Goal: Information Seeking & Learning: Learn about a topic

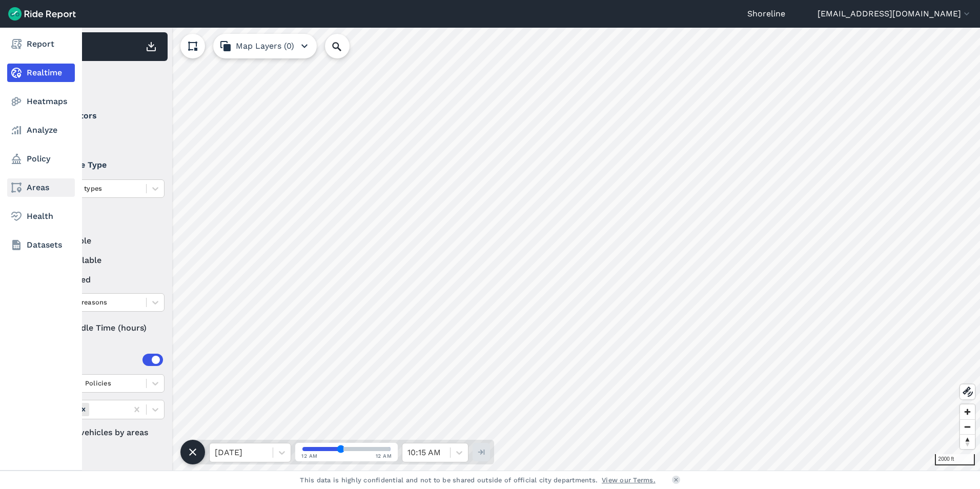
click at [23, 183] on link "Areas" at bounding box center [41, 187] width 68 height 18
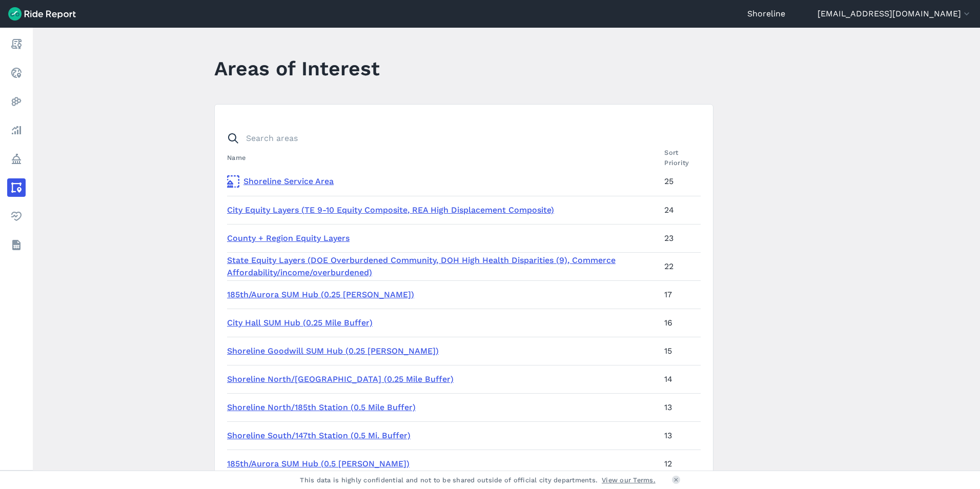
click at [276, 179] on link "Shoreline Service Area" at bounding box center [441, 181] width 429 height 12
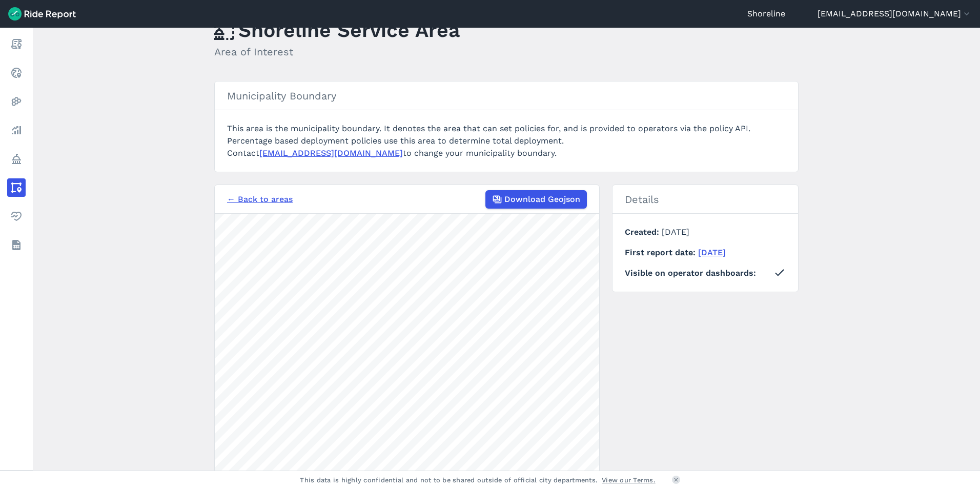
scroll to position [102, 0]
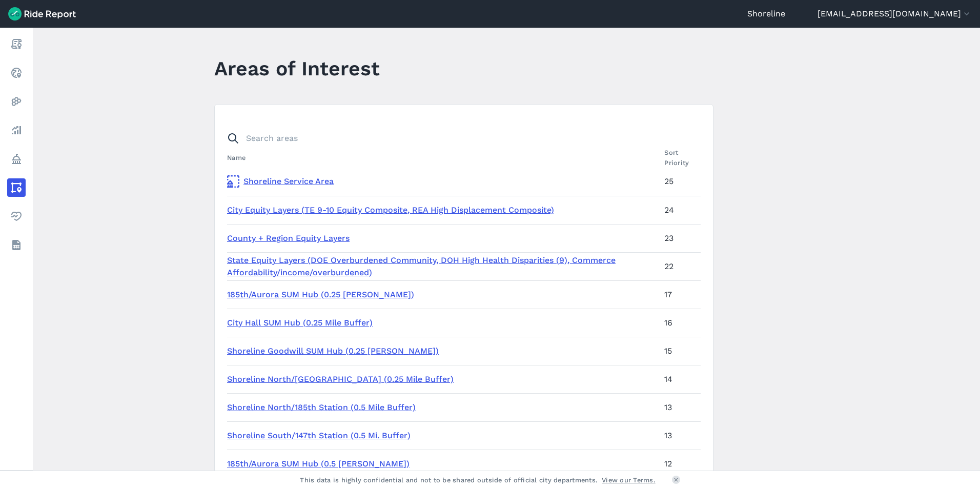
click at [332, 207] on link "City Equity Layers (TE 9-10 Equity Composite, REA High Displacement Composite)" at bounding box center [390, 210] width 327 height 10
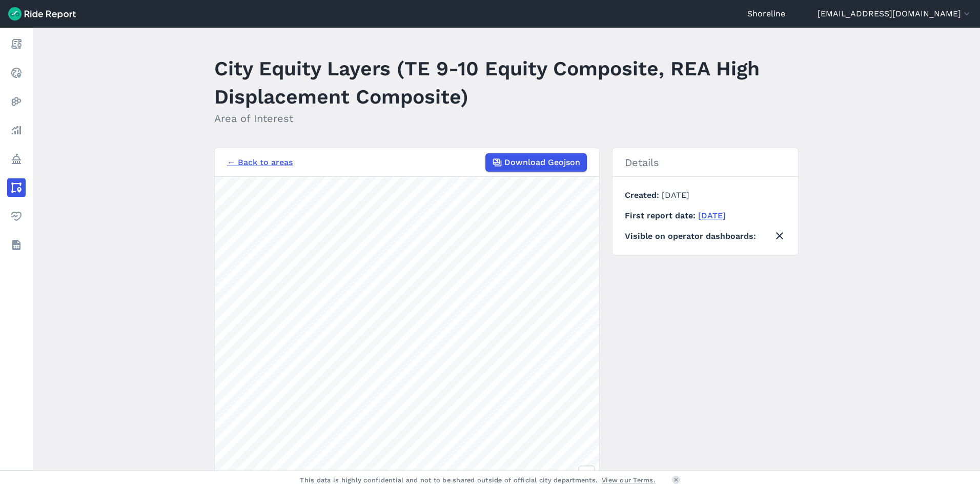
click at [273, 160] on link "← Back to areas" at bounding box center [260, 162] width 66 height 12
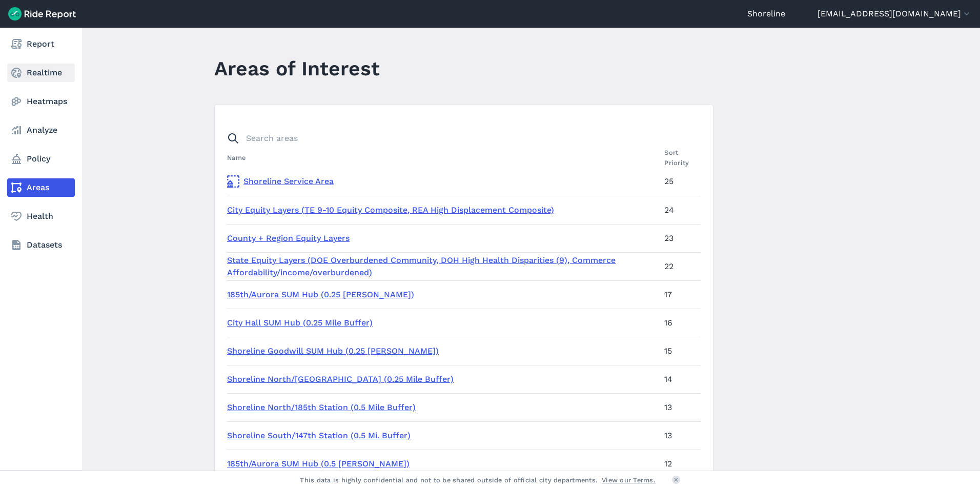
click at [23, 74] on link "Realtime" at bounding box center [41, 73] width 68 height 18
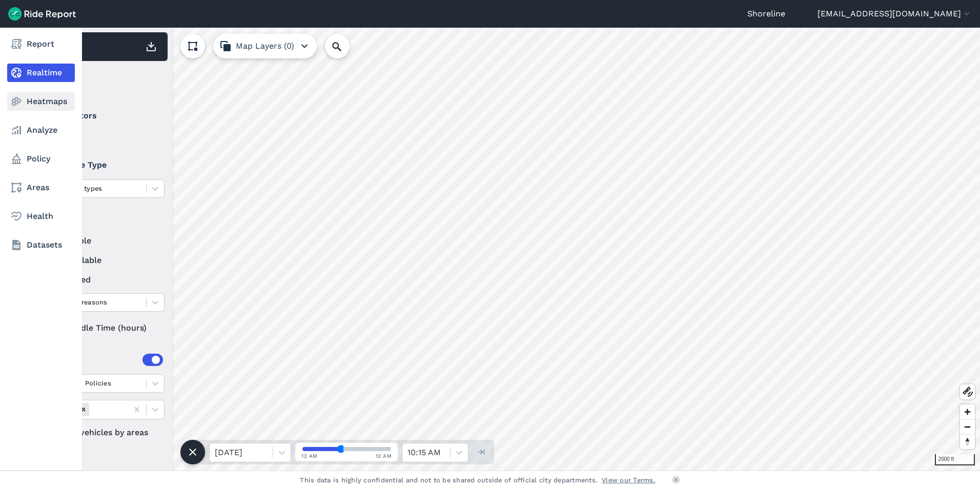
click at [33, 106] on link "Heatmaps" at bounding box center [41, 101] width 68 height 18
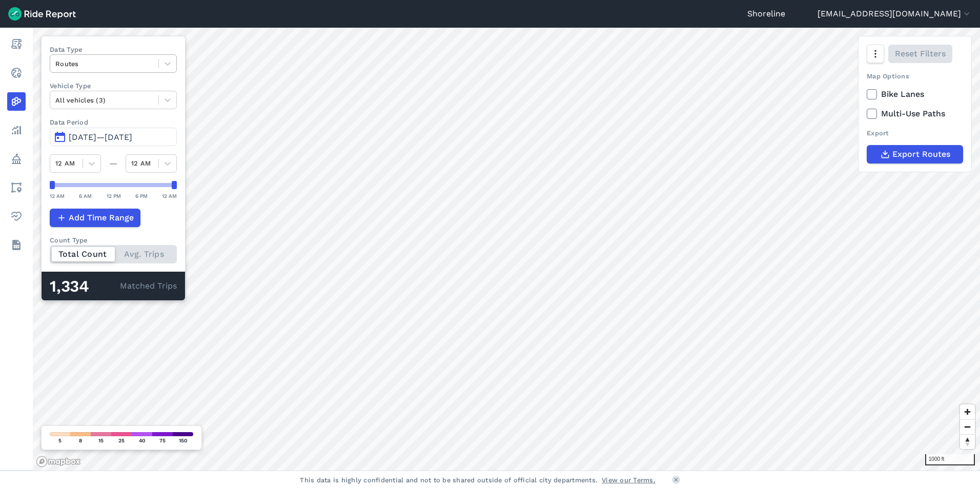
click at [116, 65] on div at bounding box center [104, 64] width 98 height 12
click at [98, 92] on div "Trip Starts" at bounding box center [113, 88] width 127 height 18
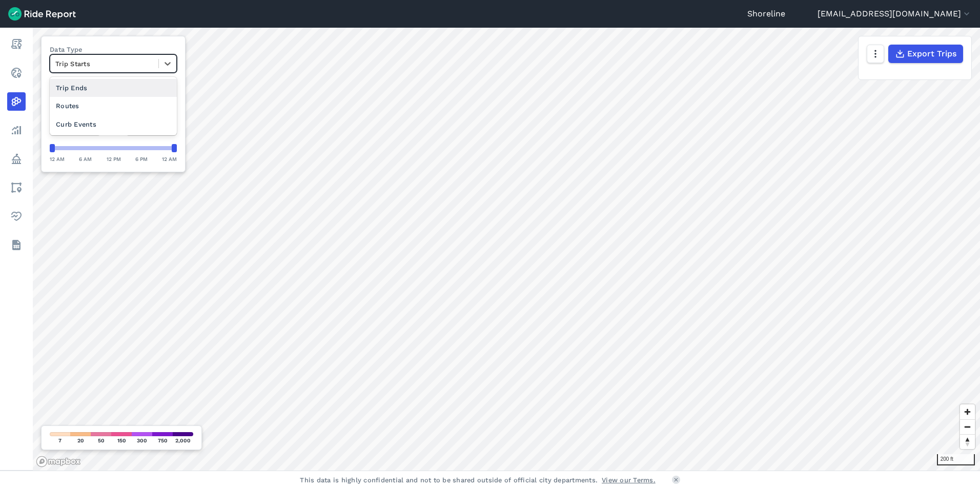
click at [126, 56] on div "Trip Starts" at bounding box center [104, 64] width 108 height 16
click at [105, 85] on div "Trip Ends" at bounding box center [113, 88] width 127 height 18
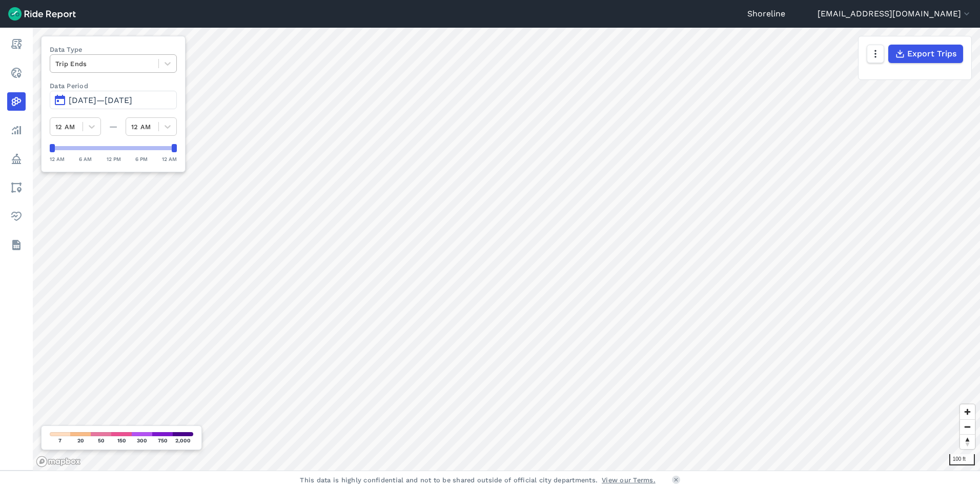
click at [95, 64] on div at bounding box center [104, 64] width 98 height 12
click at [96, 102] on div "Routes" at bounding box center [113, 106] width 127 height 18
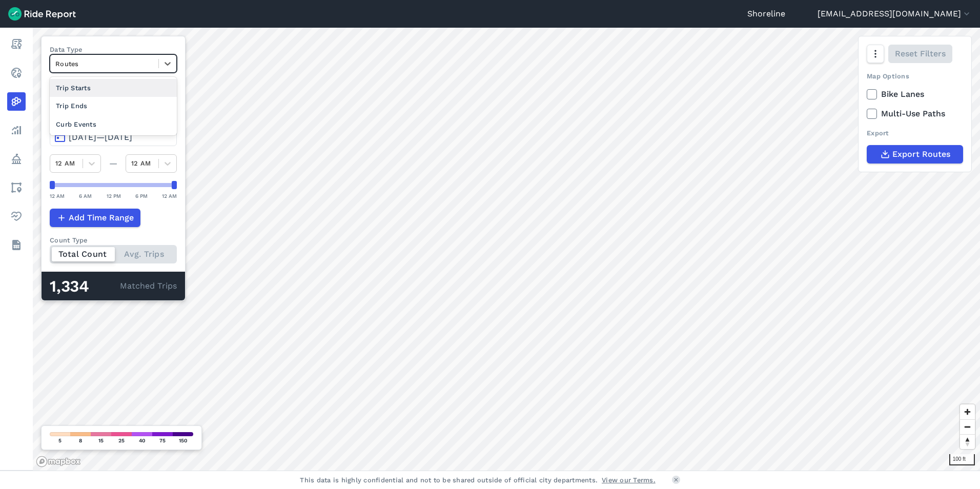
click at [91, 61] on div at bounding box center [104, 64] width 98 height 12
click at [91, 124] on div "Curb Events" at bounding box center [113, 124] width 127 height 18
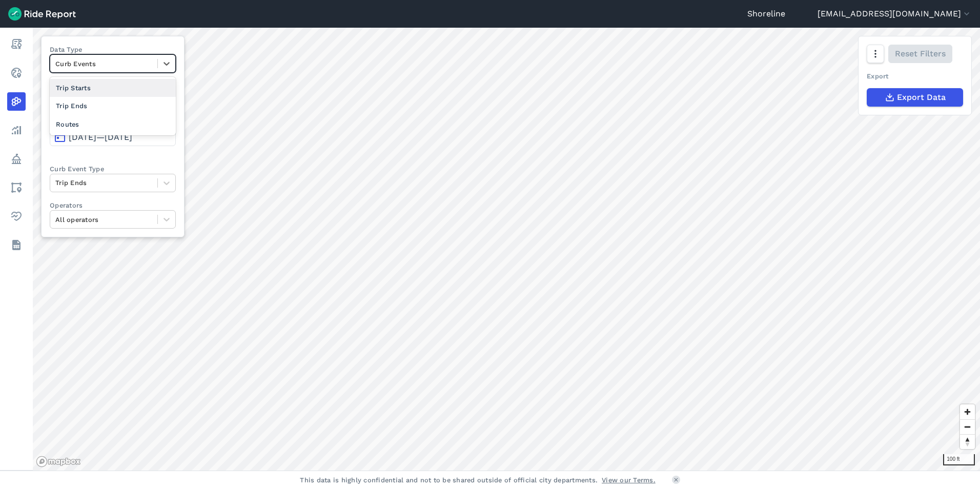
click at [139, 69] on div at bounding box center [103, 64] width 97 height 12
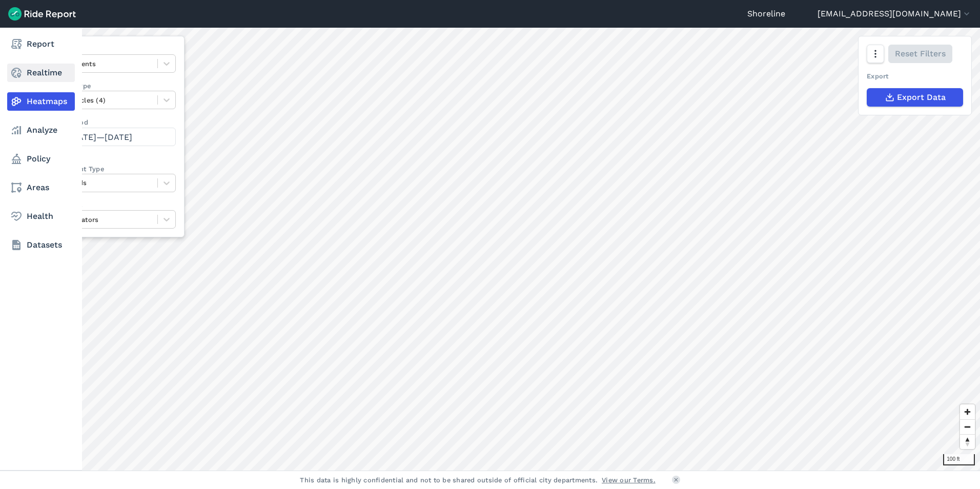
click at [27, 74] on link "Realtime" at bounding box center [41, 73] width 68 height 18
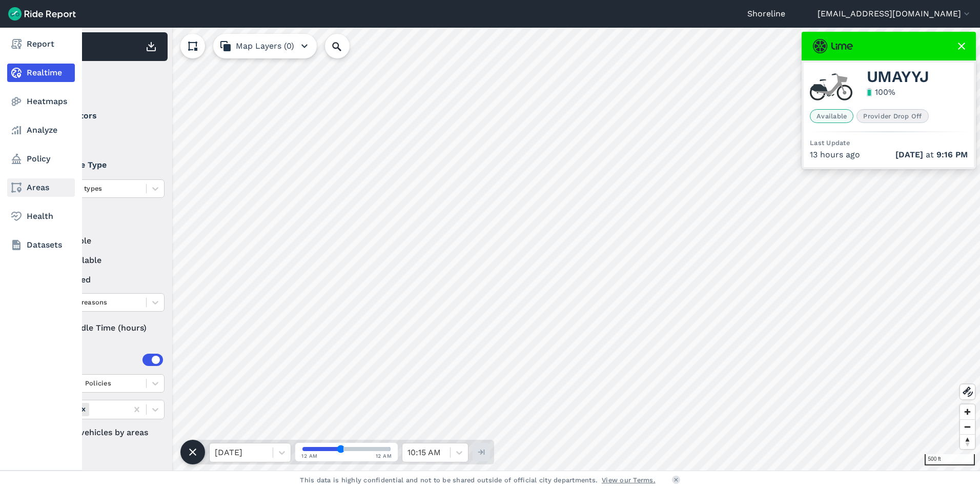
click at [54, 185] on link "Areas" at bounding box center [41, 187] width 68 height 18
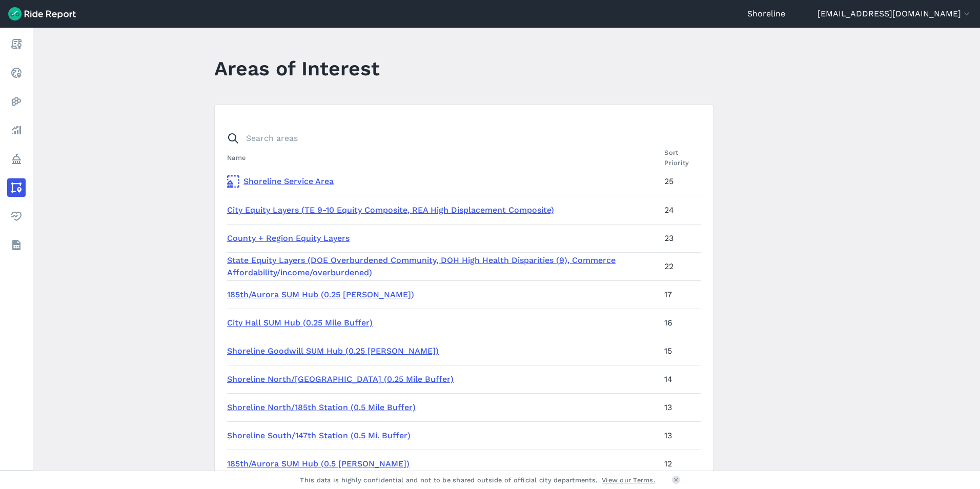
click at [334, 208] on link "City Equity Layers (TE 9-10 Equity Composite, REA High Displacement Composite)" at bounding box center [390, 210] width 327 height 10
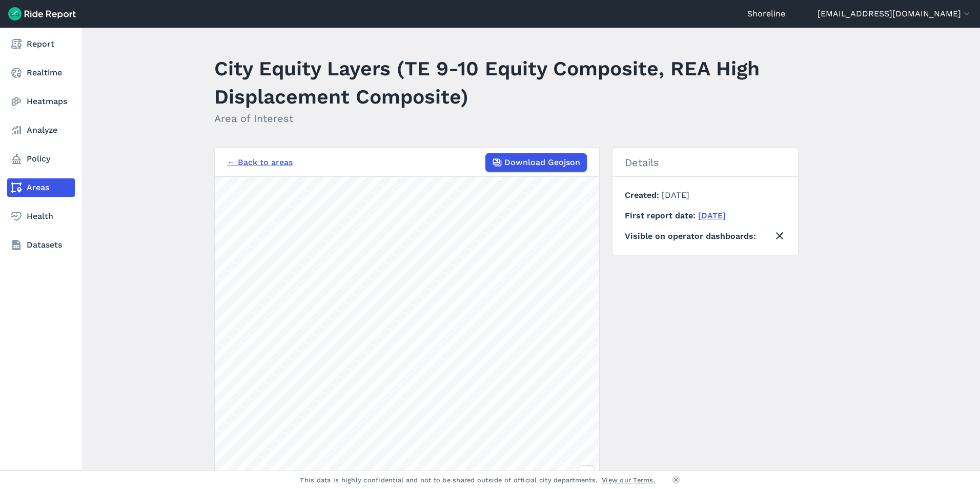
click at [6, 42] on nav "Report Realtime Heatmaps Analyze Policy Areas Health Datasets" at bounding box center [41, 145] width 82 height 234
click at [14, 41] on icon at bounding box center [16, 44] width 12 height 12
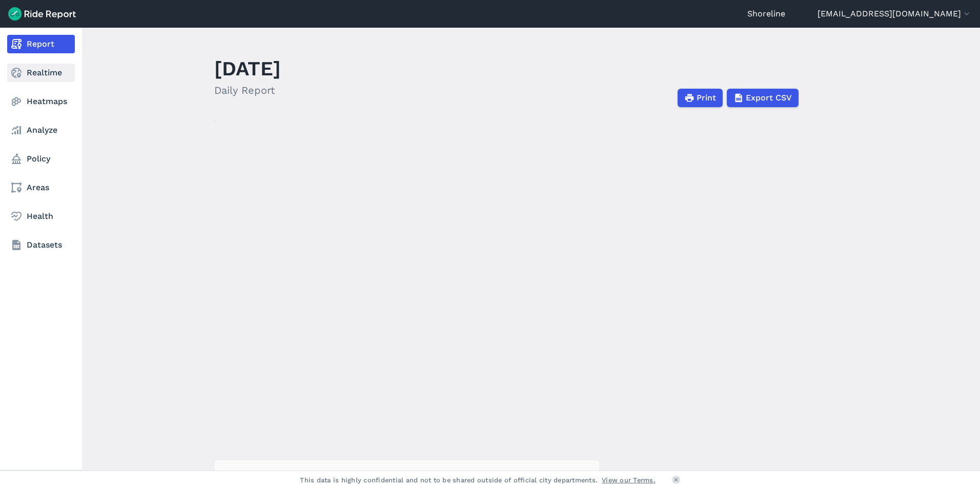
drag, startPoint x: 21, startPoint y: 84, endPoint x: 27, endPoint y: 64, distance: 20.8
click at [24, 81] on nav "Report Realtime Heatmaps Analyze Policy Areas Health Datasets" at bounding box center [41, 145] width 82 height 234
click at [27, 64] on link "Realtime" at bounding box center [41, 73] width 68 height 18
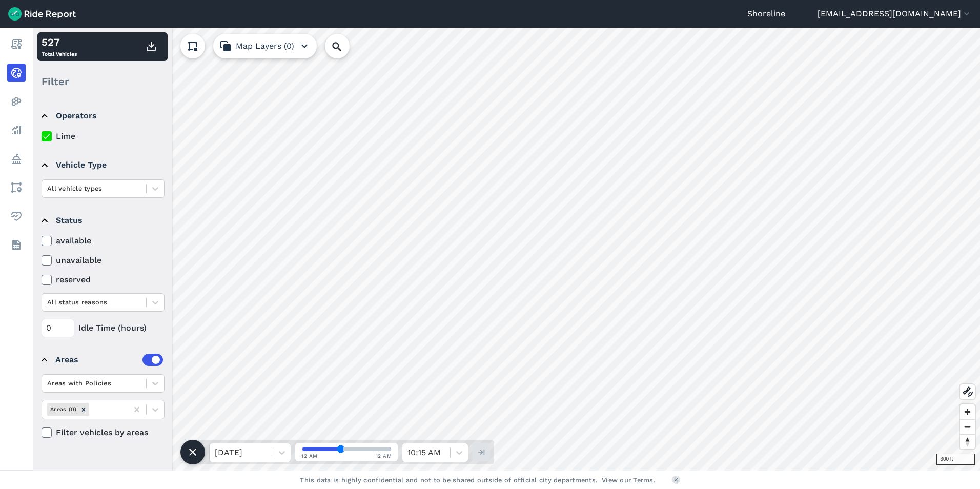
click at [110, 143] on div "300 ft 527 Total Vehicles Filter Operators Lime Vehicle Type All vehicle types …" at bounding box center [506, 249] width 947 height 443
click at [637, 11] on div "Shoreline [EMAIL_ADDRESS][DOMAIN_NAME] Settings Terms Sign Out Report Realtime …" at bounding box center [490, 244] width 980 height 489
click at [45, 282] on use at bounding box center [46, 279] width 7 height 5
click at [42, 280] on input "reserved" at bounding box center [42, 277] width 0 height 7
click at [45, 282] on use at bounding box center [46, 279] width 7 height 5
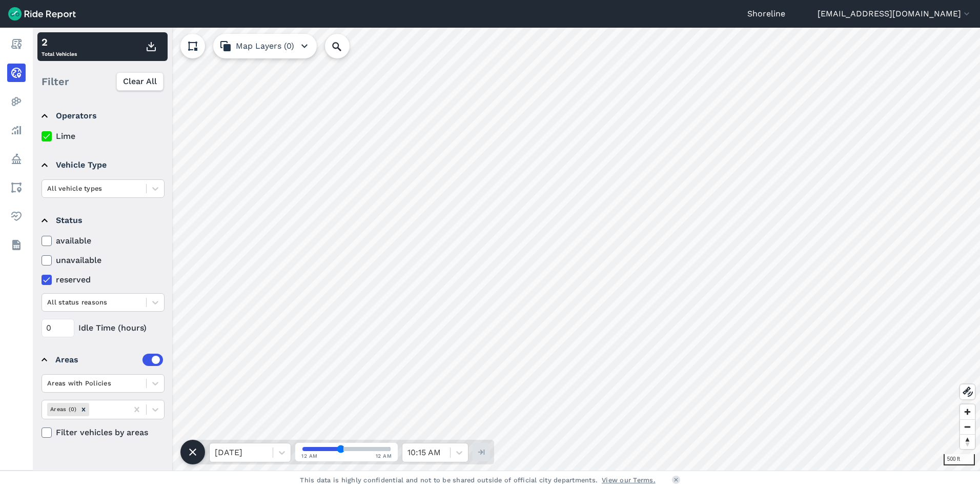
click at [42, 280] on input "reserved" at bounding box center [42, 277] width 0 height 7
click at [46, 263] on icon at bounding box center [46, 260] width 9 height 10
click at [42, 261] on input "unavailable" at bounding box center [42, 257] width 0 height 7
click at [45, 262] on use at bounding box center [46, 260] width 7 height 5
click at [42, 261] on input "unavailable" at bounding box center [42, 257] width 0 height 7
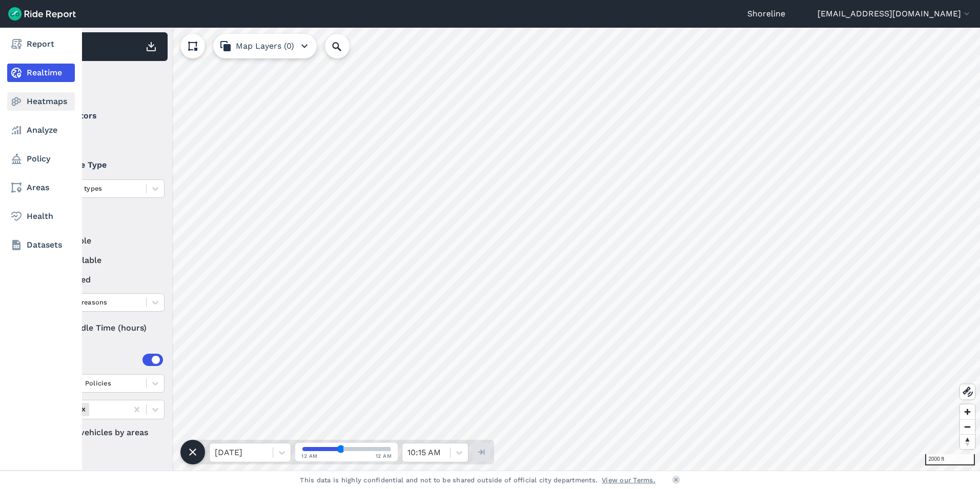
click at [19, 106] on icon at bounding box center [16, 101] width 12 height 12
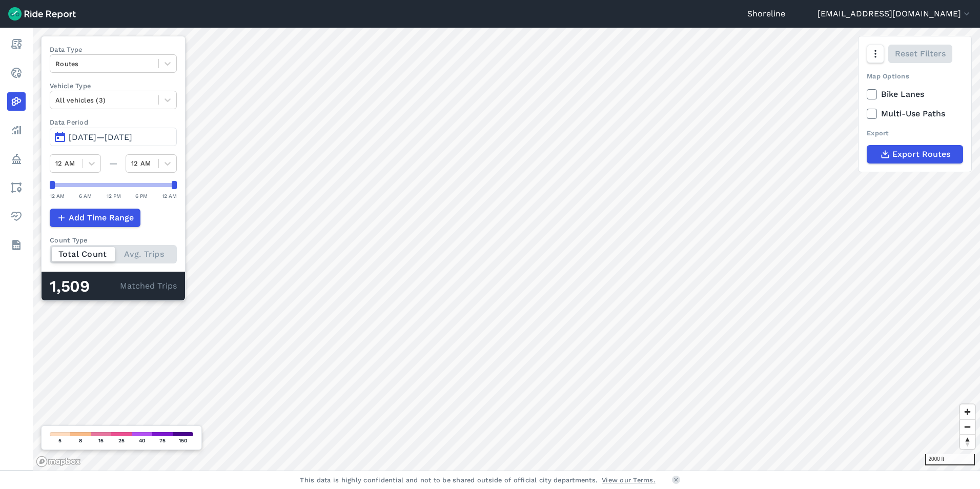
click at [111, 139] on span "[DATE]—[DATE]" at bounding box center [101, 137] width 64 height 10
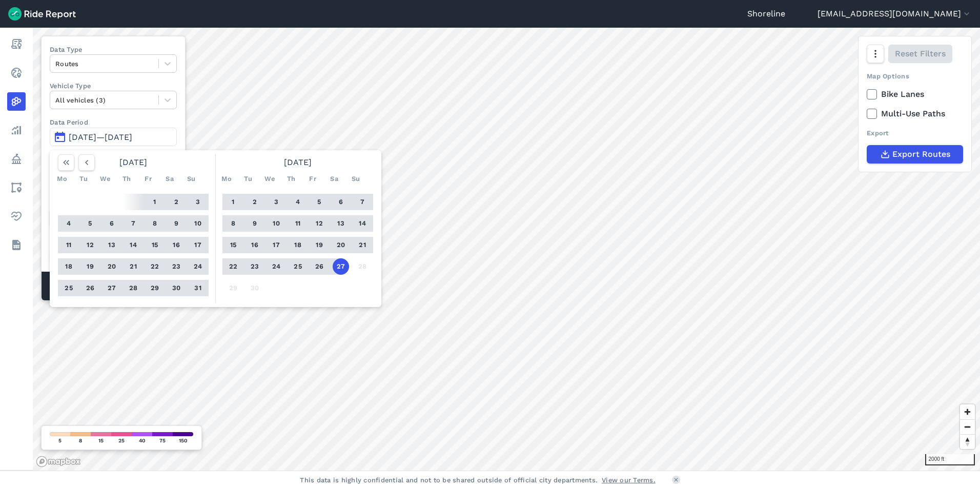
click at [112, 289] on button "27" at bounding box center [112, 288] width 16 height 16
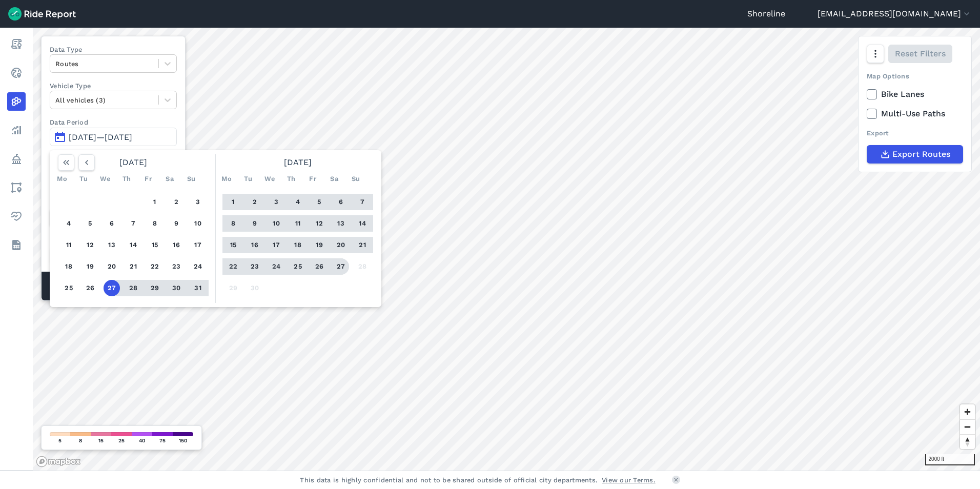
click at [336, 261] on button "27" at bounding box center [341, 266] width 16 height 16
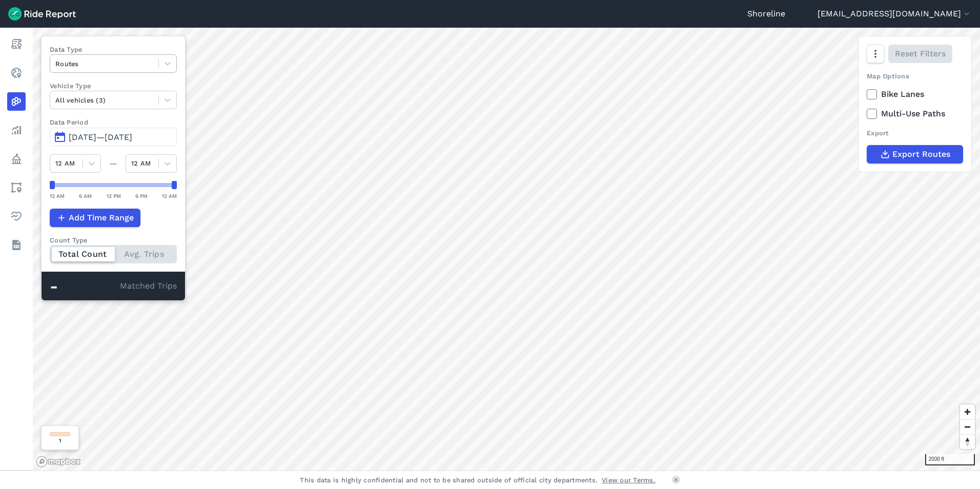
click at [143, 61] on div at bounding box center [104, 64] width 98 height 12
click at [107, 113] on div "Trip Ends" at bounding box center [113, 106] width 127 height 18
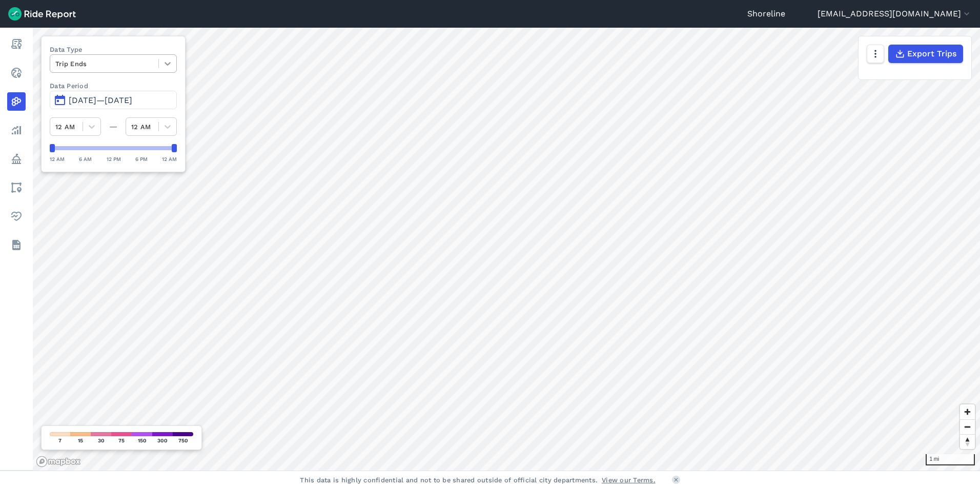
click at [165, 64] on div at bounding box center [167, 63] width 17 height 17
click at [102, 87] on div "Trip Starts" at bounding box center [113, 88] width 127 height 18
click at [171, 66] on icon at bounding box center [167, 63] width 10 height 10
click at [111, 81] on div "Trip Ends" at bounding box center [113, 88] width 127 height 18
click at [112, 65] on div at bounding box center [104, 64] width 98 height 12
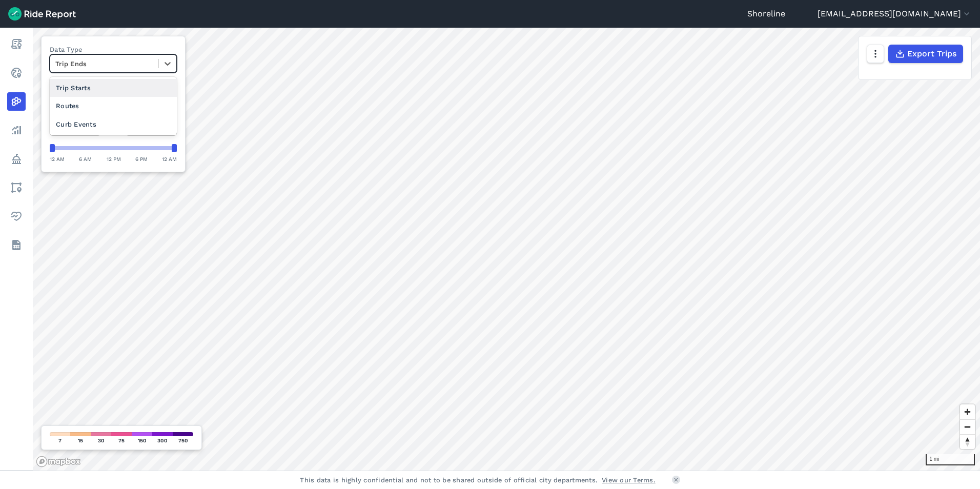
click at [97, 86] on div "Trip Starts" at bounding box center [113, 88] width 127 height 18
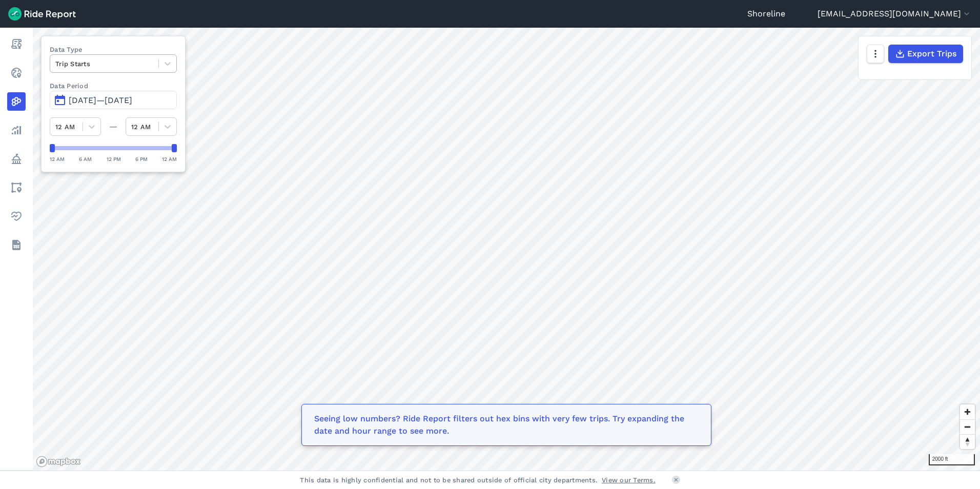
click at [106, 65] on div at bounding box center [104, 64] width 98 height 12
click at [100, 96] on div "Trip Ends" at bounding box center [113, 88] width 127 height 18
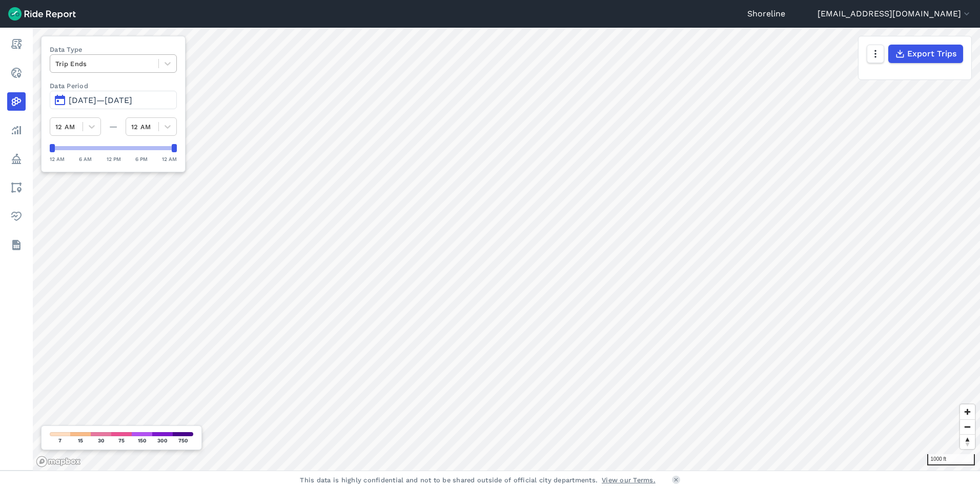
click at [93, 59] on div at bounding box center [104, 64] width 98 height 12
click at [89, 91] on div "Trip Starts" at bounding box center [113, 88] width 127 height 18
